Goal: Navigation & Orientation: Find specific page/section

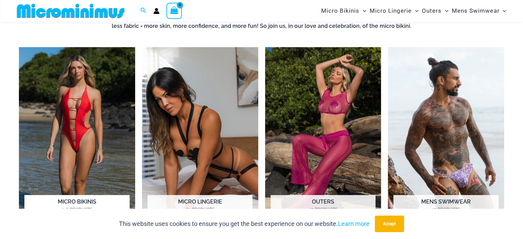
scroll to position [292, 0]
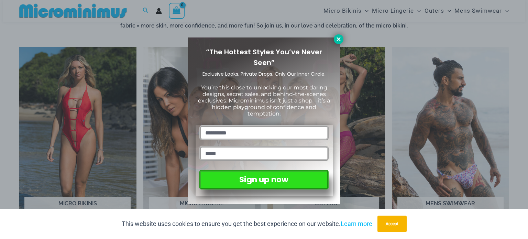
click at [336, 40] on icon at bounding box center [339, 39] width 6 height 6
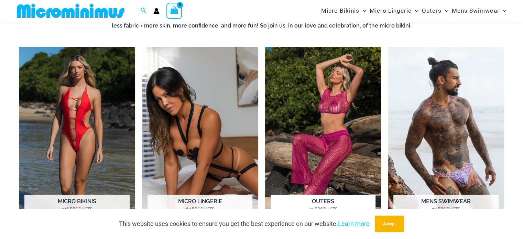
click at [328, 145] on img "Visit product category Outers" at bounding box center [323, 136] width 116 height 179
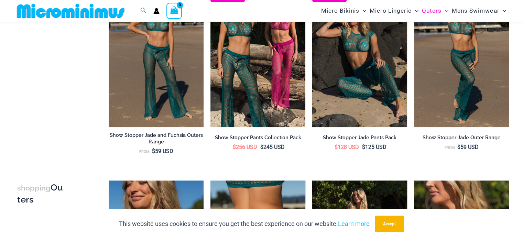
scroll to position [292, 0]
